Goal: Transaction & Acquisition: Purchase product/service

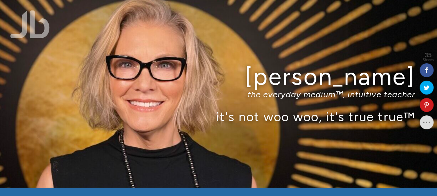
scroll to position [53, 0]
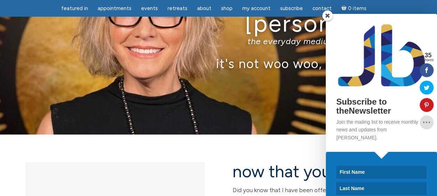
click at [326, 15] on span at bounding box center [327, 15] width 10 height 10
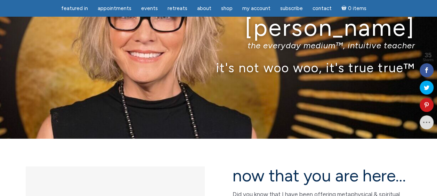
scroll to position [49, 0]
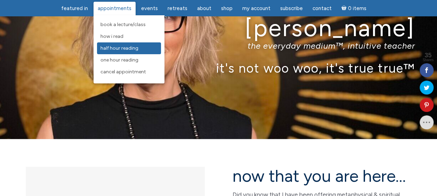
click at [116, 45] on link "Half Hour Reading" at bounding box center [129, 48] width 64 height 12
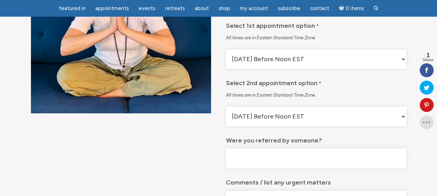
scroll to position [112, 0]
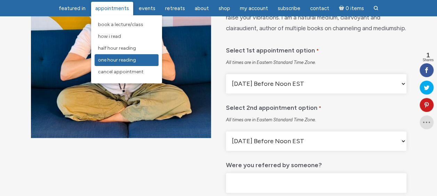
click at [113, 61] on span "One Hour Reading" at bounding box center [117, 60] width 38 height 6
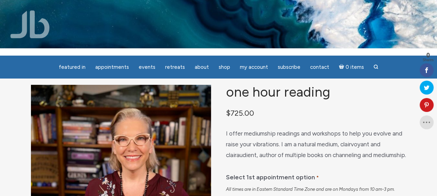
scroll to position [3, 0]
